Goal: Task Accomplishment & Management: Manage account settings

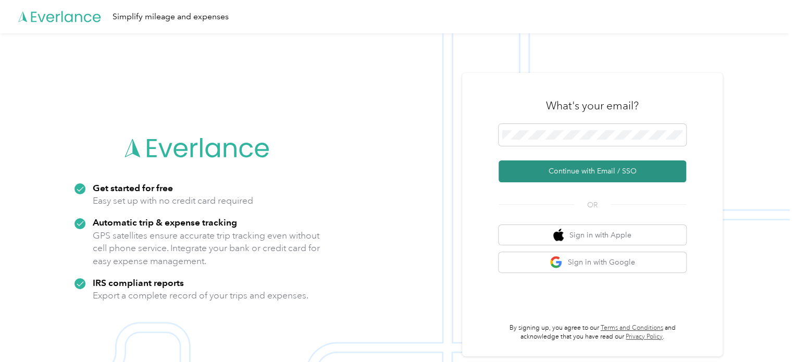
click at [604, 169] on button "Continue with Email / SSO" at bounding box center [593, 171] width 188 height 22
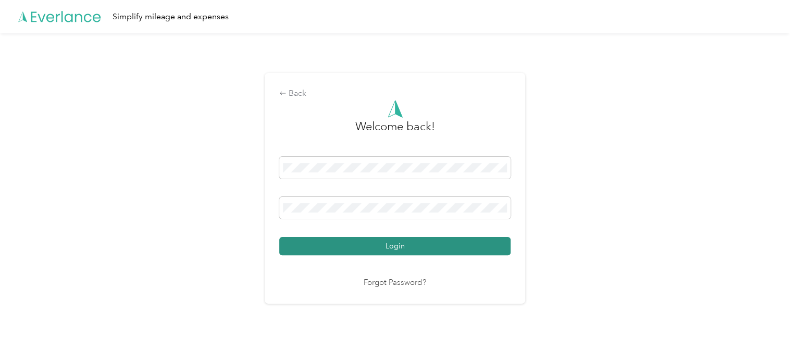
click at [465, 242] on button "Login" at bounding box center [394, 246] width 231 height 18
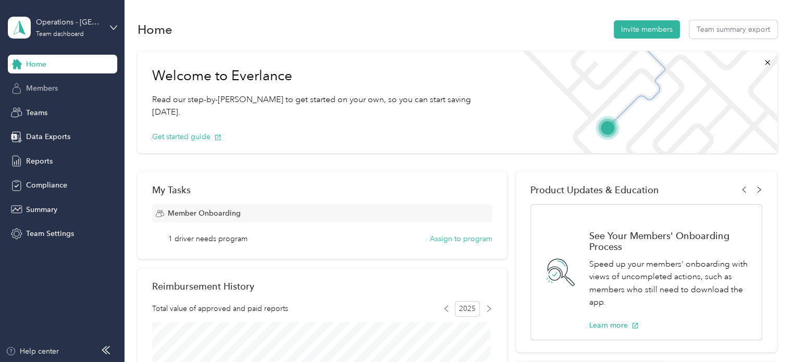
click at [53, 83] on span "Members" at bounding box center [42, 88] width 32 height 11
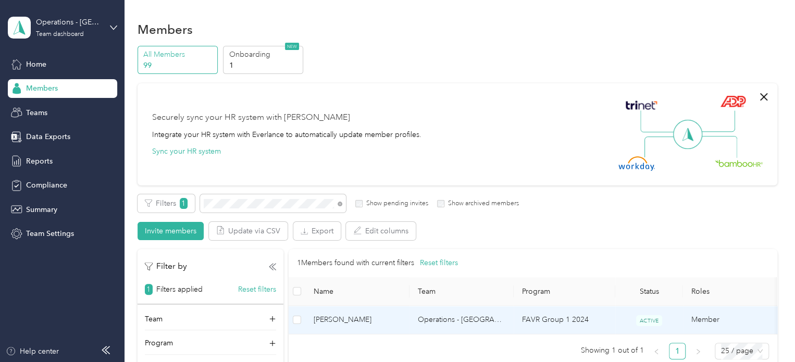
click at [396, 316] on span "[PERSON_NAME]" at bounding box center [358, 319] width 88 height 11
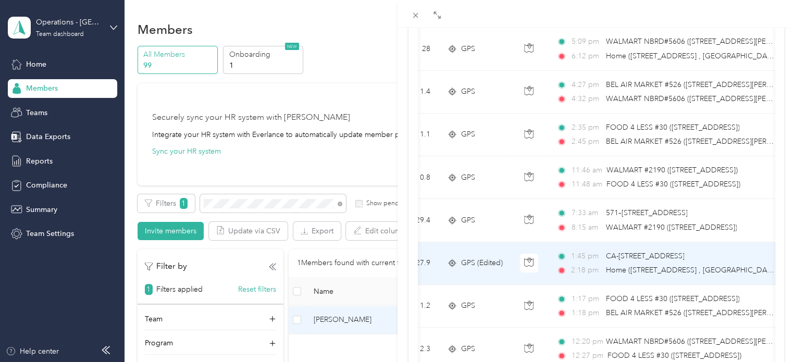
scroll to position [187, 0]
